Goal: Task Accomplishment & Management: Use online tool/utility

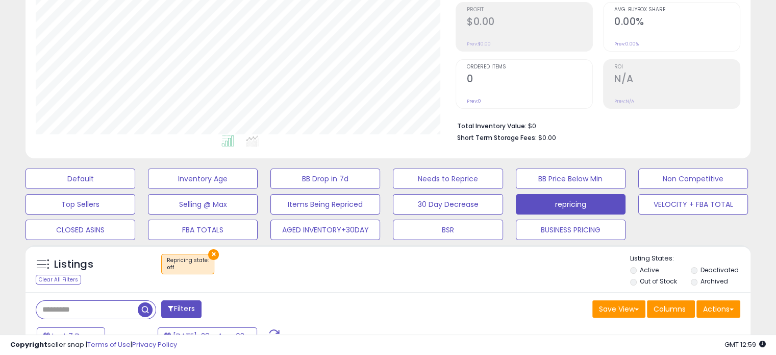
scroll to position [306, 0]
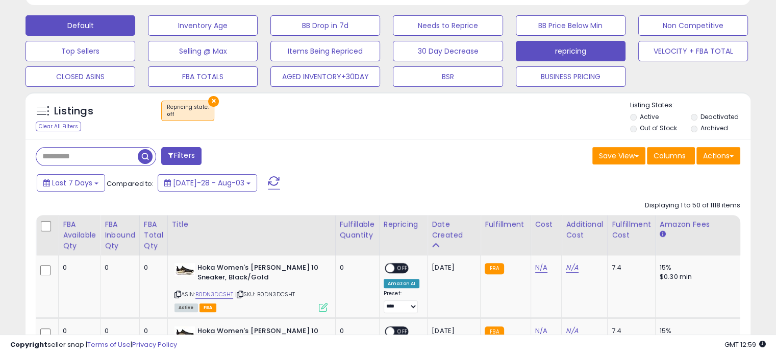
click at [94, 20] on button "Default" at bounding box center [81, 25] width 110 height 20
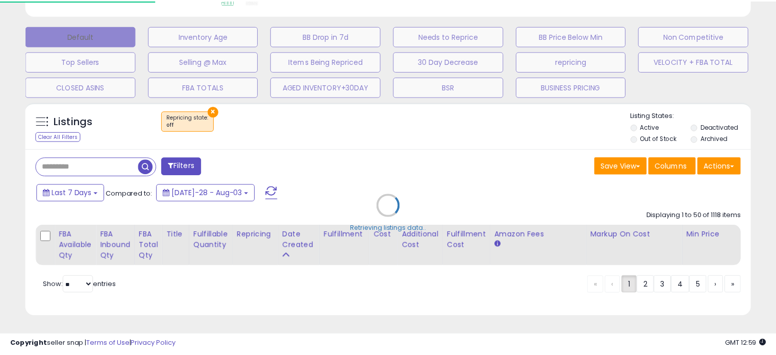
scroll to position [209, 425]
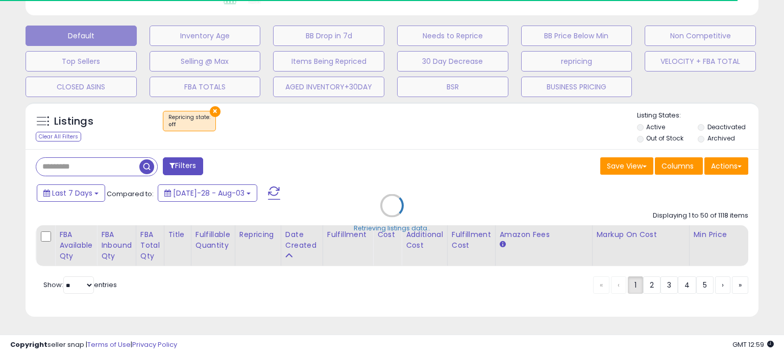
select select "**"
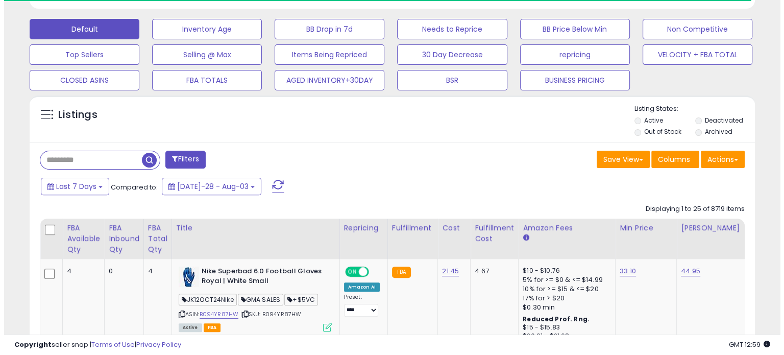
scroll to position [510242, 510031]
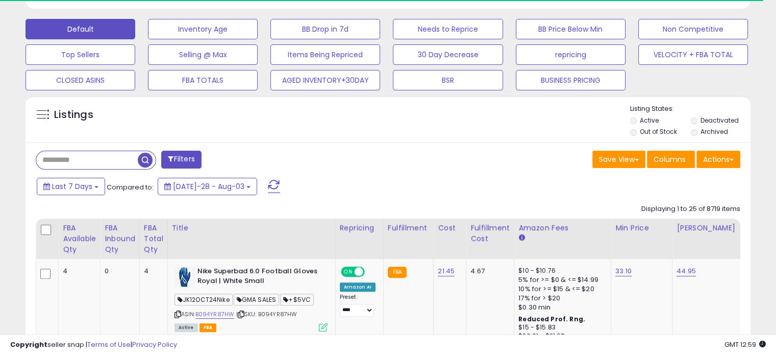
click at [705, 130] on label "Archived" at bounding box center [714, 131] width 28 height 9
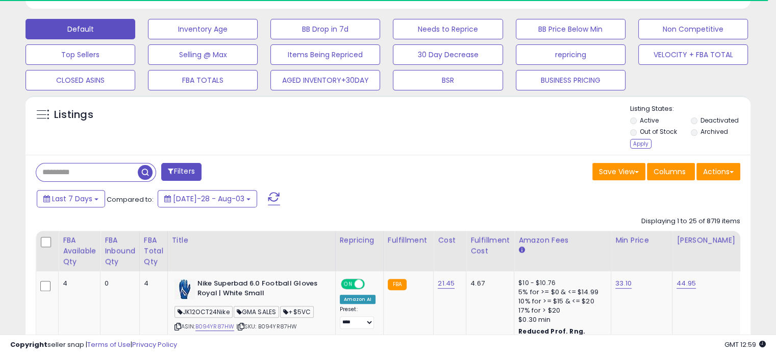
click at [700, 121] on li "Deactivated" at bounding box center [720, 121] width 59 height 11
click at [637, 142] on div "Apply" at bounding box center [640, 144] width 21 height 10
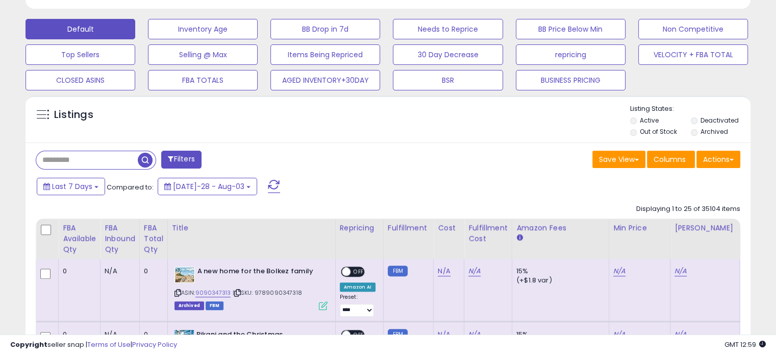
click at [100, 153] on input "text" at bounding box center [87, 160] width 102 height 18
paste input "**********"
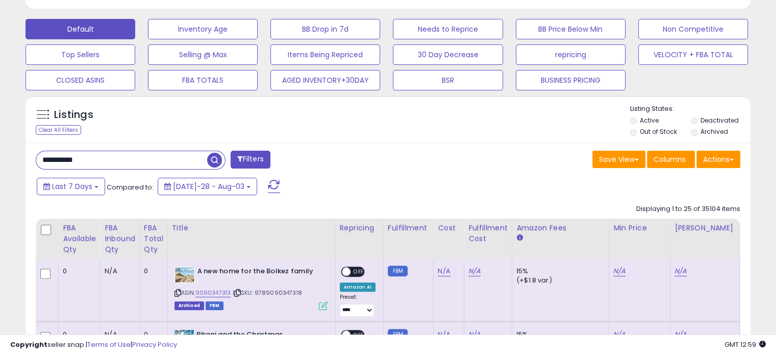
type input "**********"
click at [215, 159] on span "button" at bounding box center [214, 160] width 15 height 15
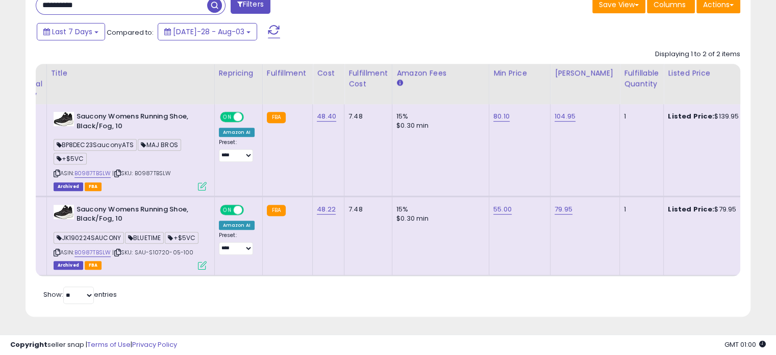
scroll to position [0, 164]
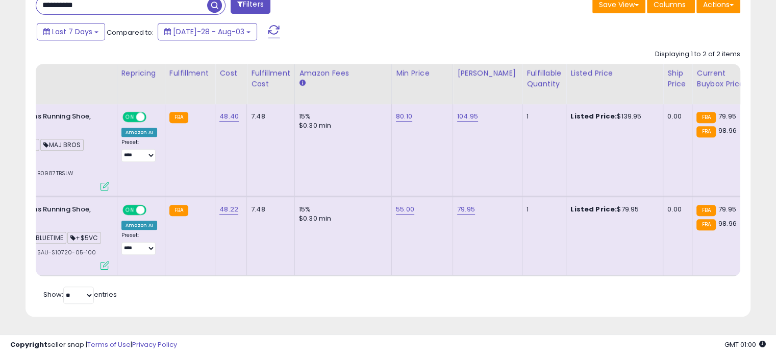
drag, startPoint x: 626, startPoint y: 108, endPoint x: 602, endPoint y: 108, distance: 23.5
click at [602, 112] on div "Listed Price: $139.95" at bounding box center [613, 116] width 85 height 9
copy div "$139.95"
